Goal: Complete application form

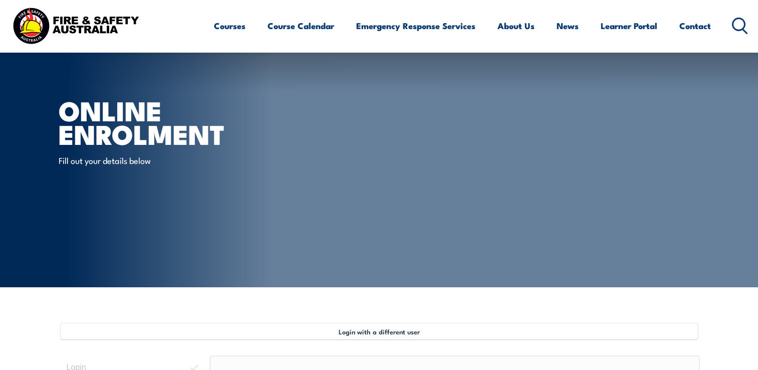
select select "Mr"
select select "M"
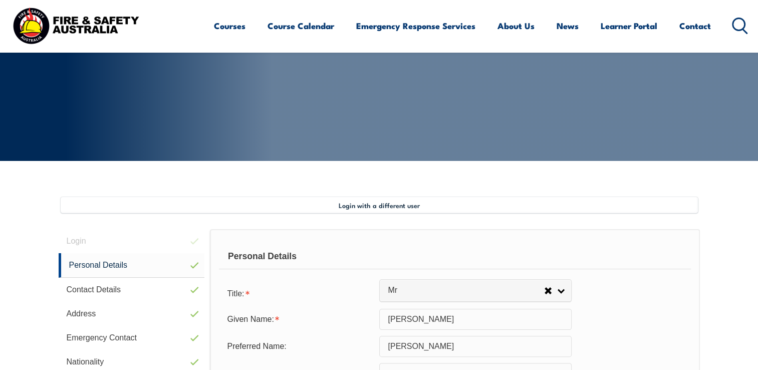
scroll to position [342, 0]
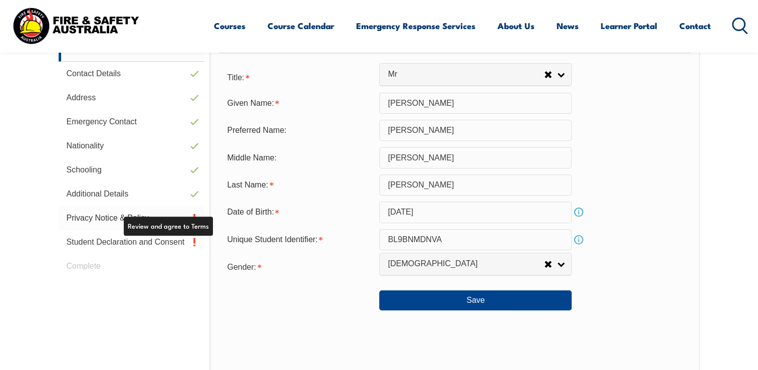
click at [158, 213] on link "Privacy Notice & Policy" at bounding box center [132, 218] width 146 height 24
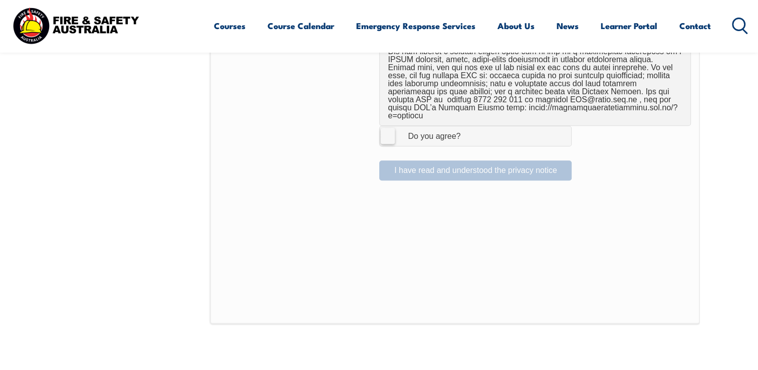
scroll to position [721, 0]
click at [391, 126] on label "I Agree Do you agree?" at bounding box center [475, 136] width 192 height 20
click at [468, 126] on input "I Agree Do you agree?" at bounding box center [476, 135] width 17 height 19
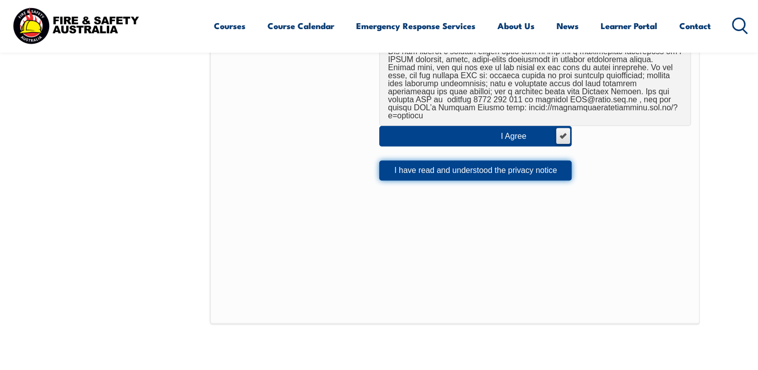
click at [455, 162] on button "I have read and understood the privacy notice" at bounding box center [475, 170] width 192 height 20
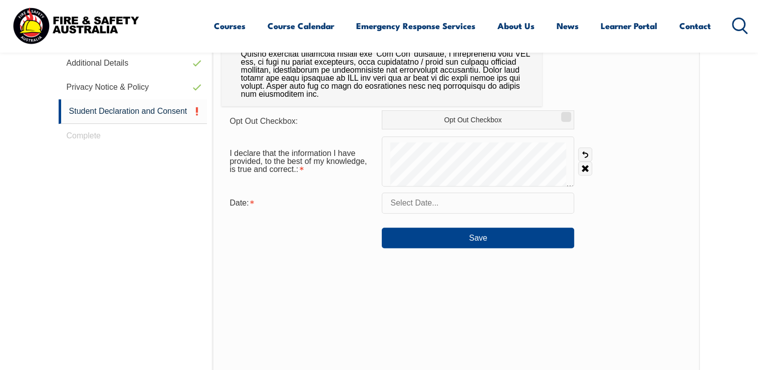
scroll to position [473, 0]
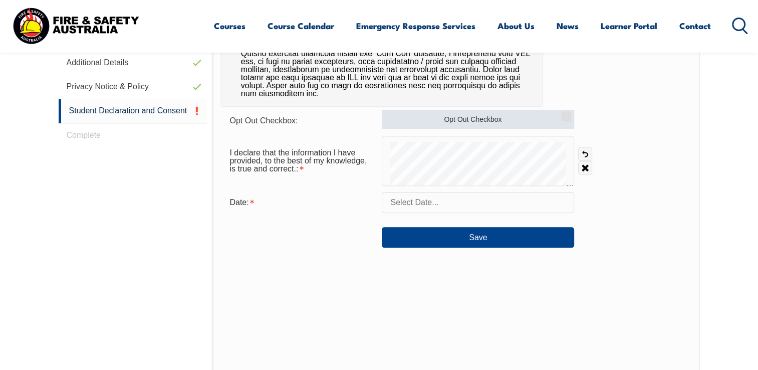
click at [563, 113] on input "Opt Out Checkbox" at bounding box center [565, 112] width 6 height 1
checkbox input "true"
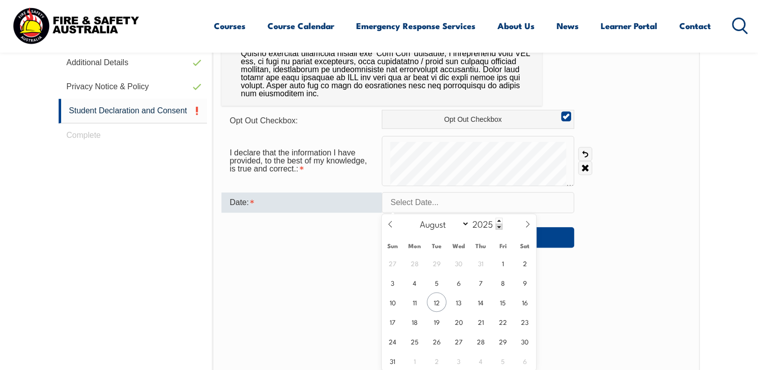
click at [467, 207] on input "text" at bounding box center [478, 202] width 192 height 21
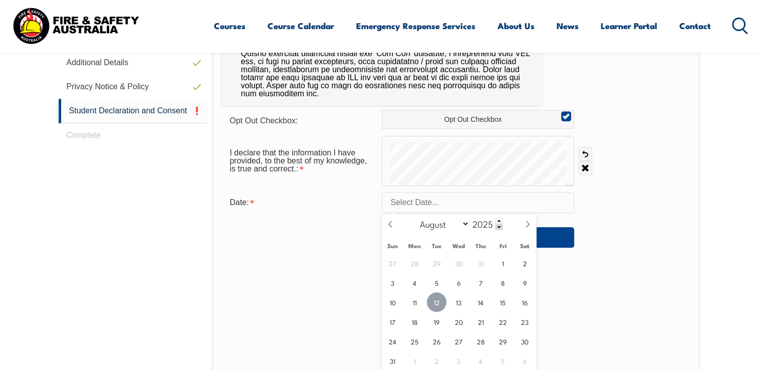
click at [434, 304] on span "12" at bounding box center [437, 302] width 20 height 20
type input "August 12, 2025"
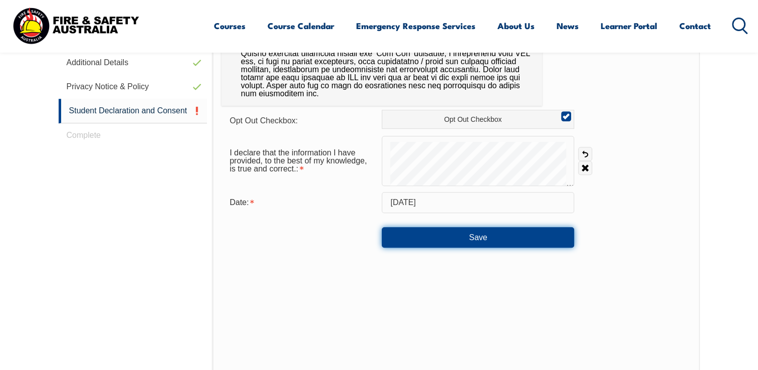
click at [480, 237] on button "Save" at bounding box center [478, 237] width 192 height 20
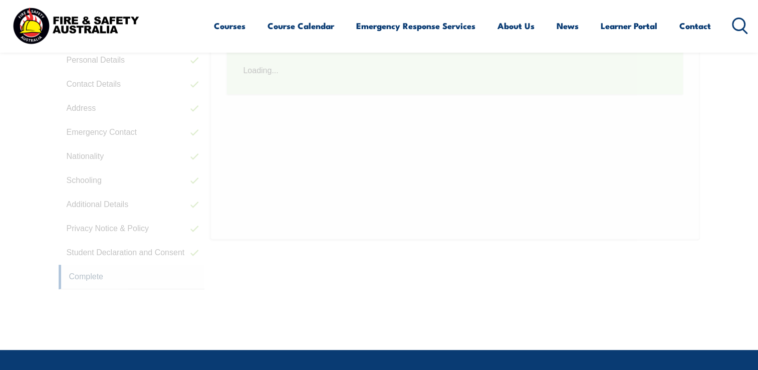
scroll to position [275, 0]
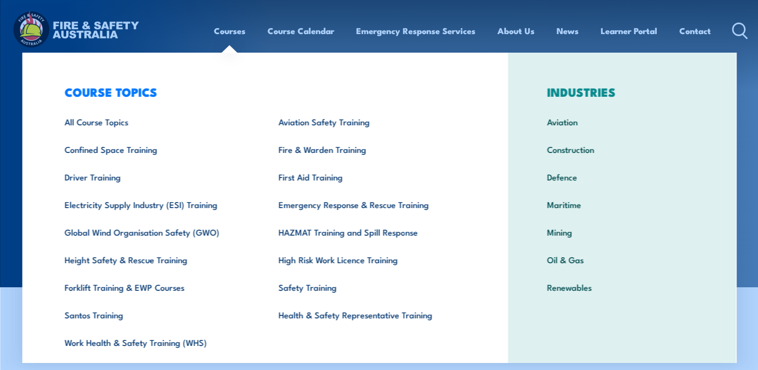
click at [227, 32] on link "Courses" at bounding box center [230, 31] width 32 height 27
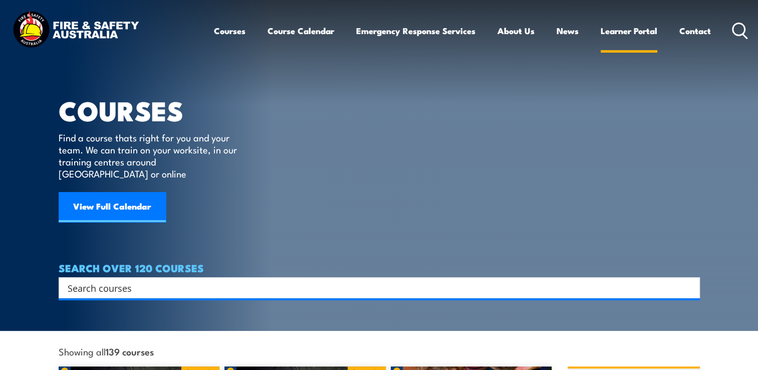
click at [641, 34] on link "Learner Portal" at bounding box center [629, 31] width 57 height 27
